Goal: Check status

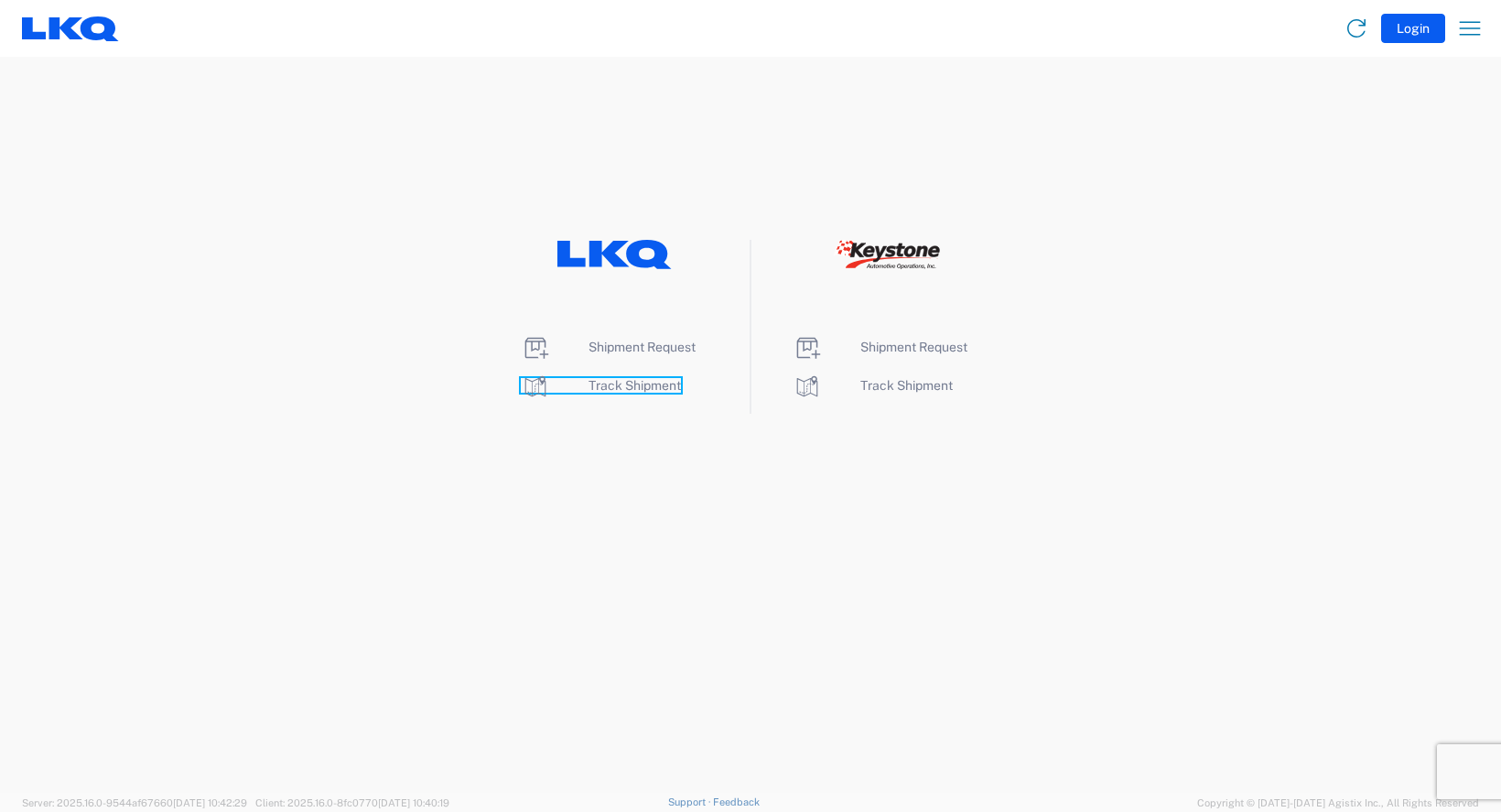
click at [609, 386] on span "Track Shipment" at bounding box center [634, 384] width 92 height 15
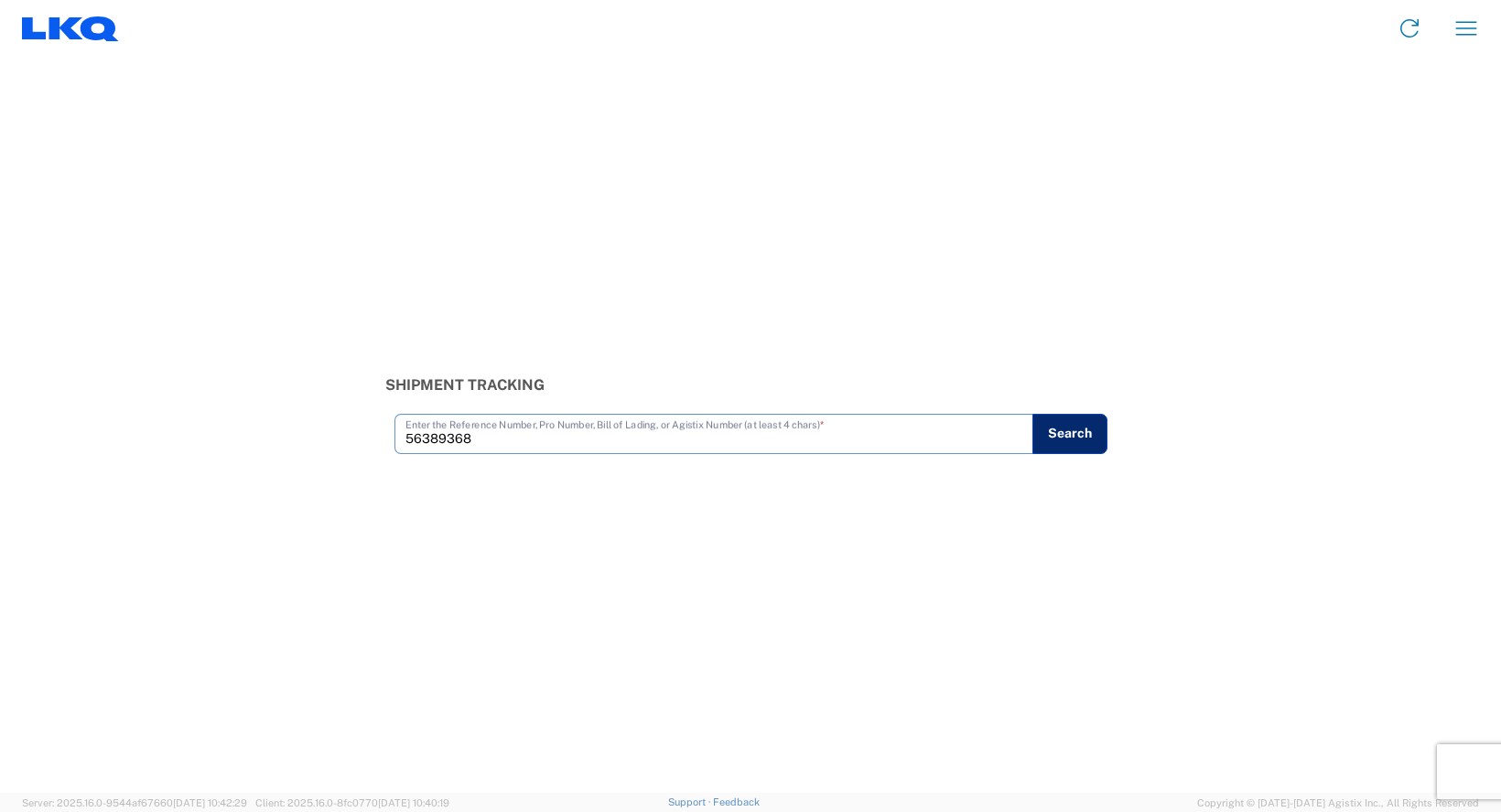
type input "56389368"
click at [1060, 437] on button "Search" at bounding box center [1069, 433] width 75 height 40
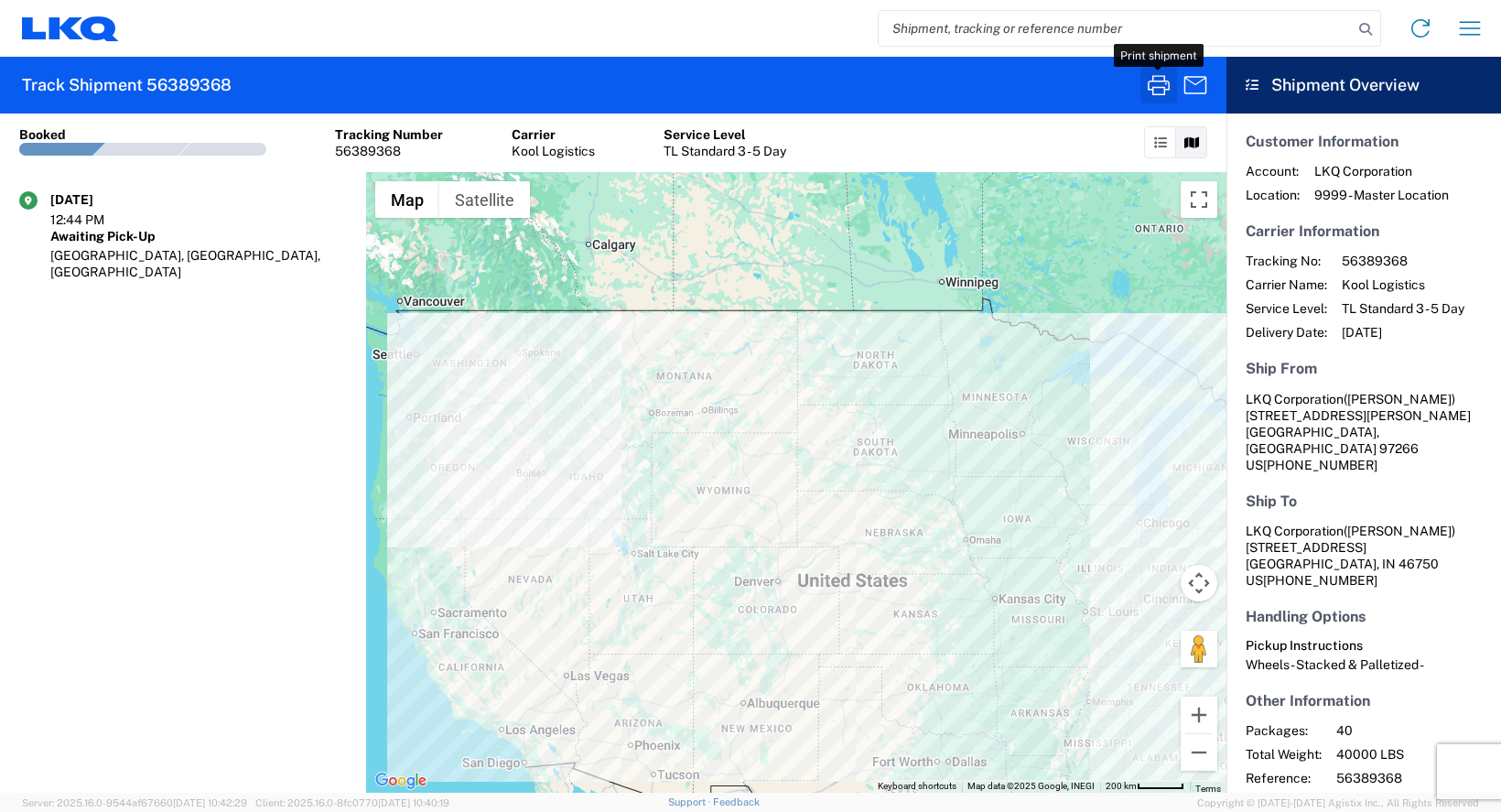
click at [1167, 92] on icon "button" at bounding box center [1158, 85] width 29 height 29
